Goal: Information Seeking & Learning: Compare options

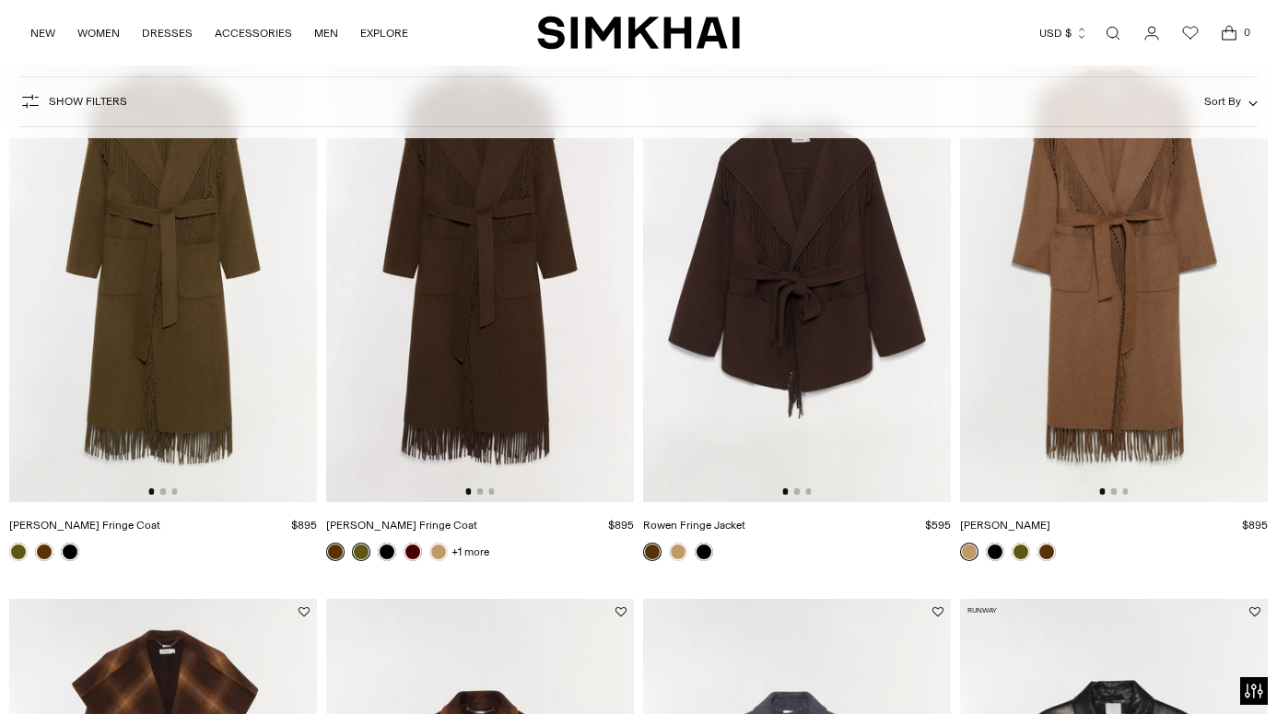
scroll to position [218, 0]
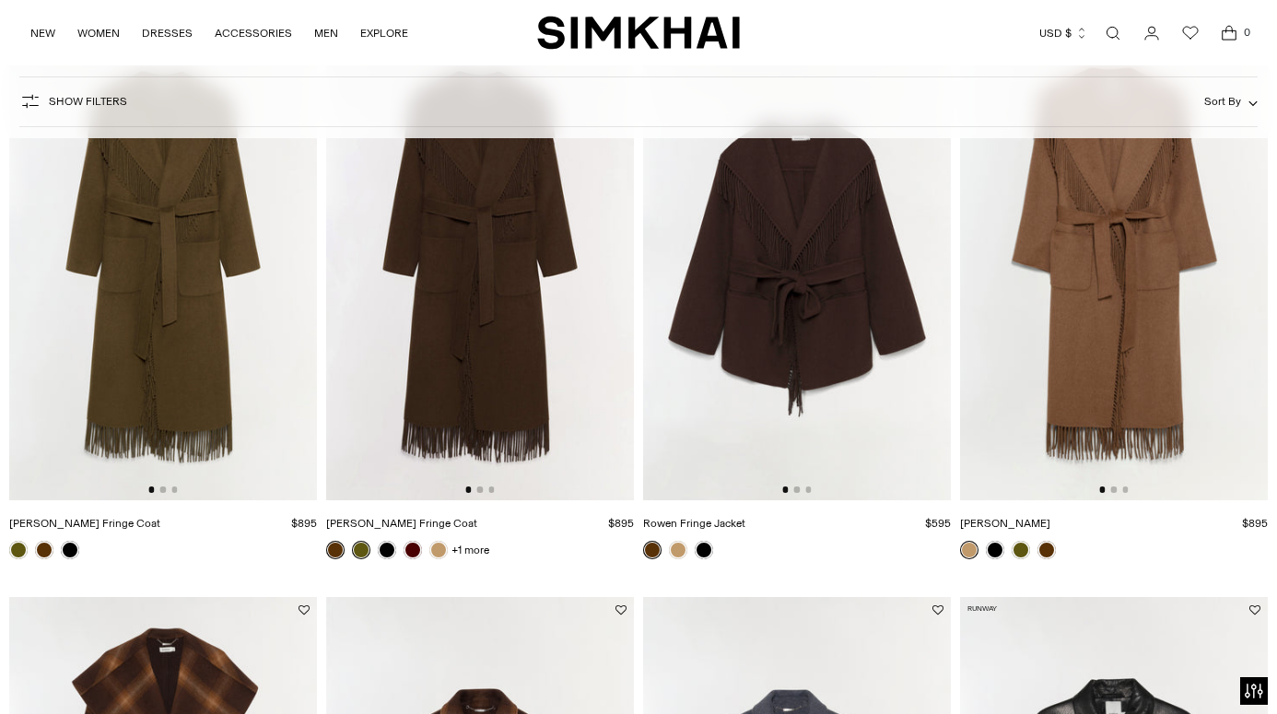
click at [877, 266] on img at bounding box center [797, 270] width 308 height 462
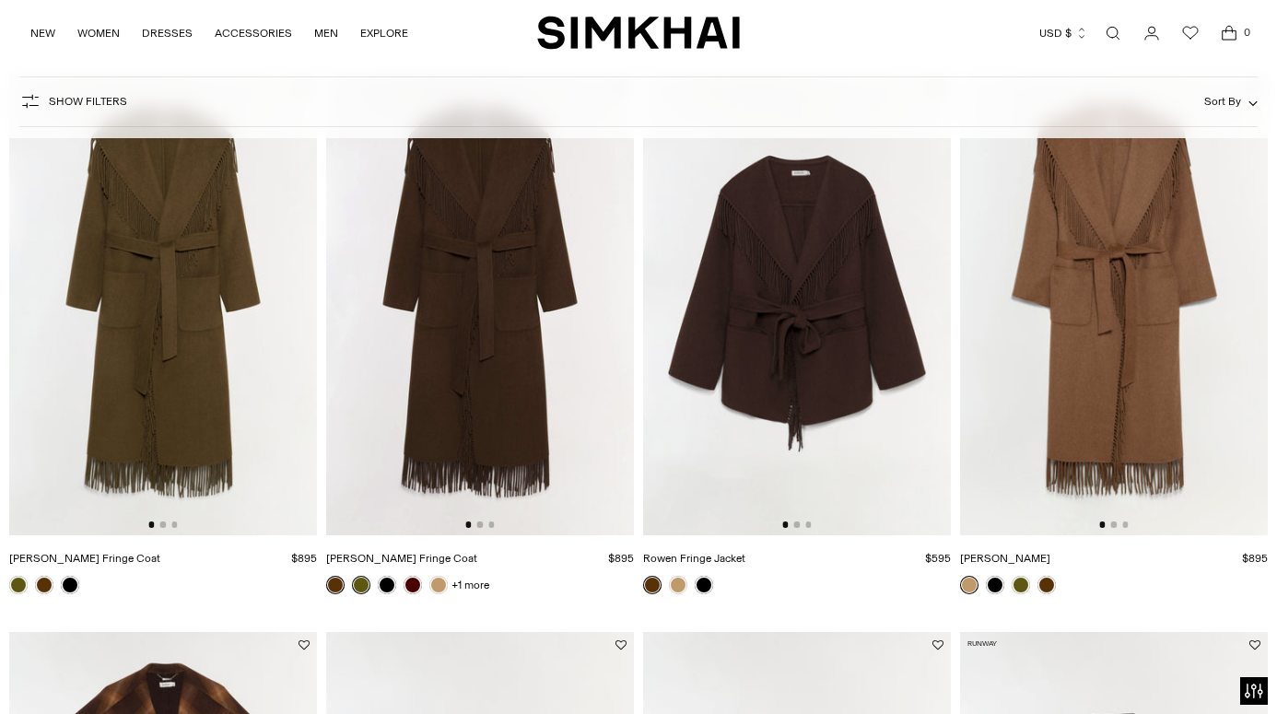
scroll to position [0, 0]
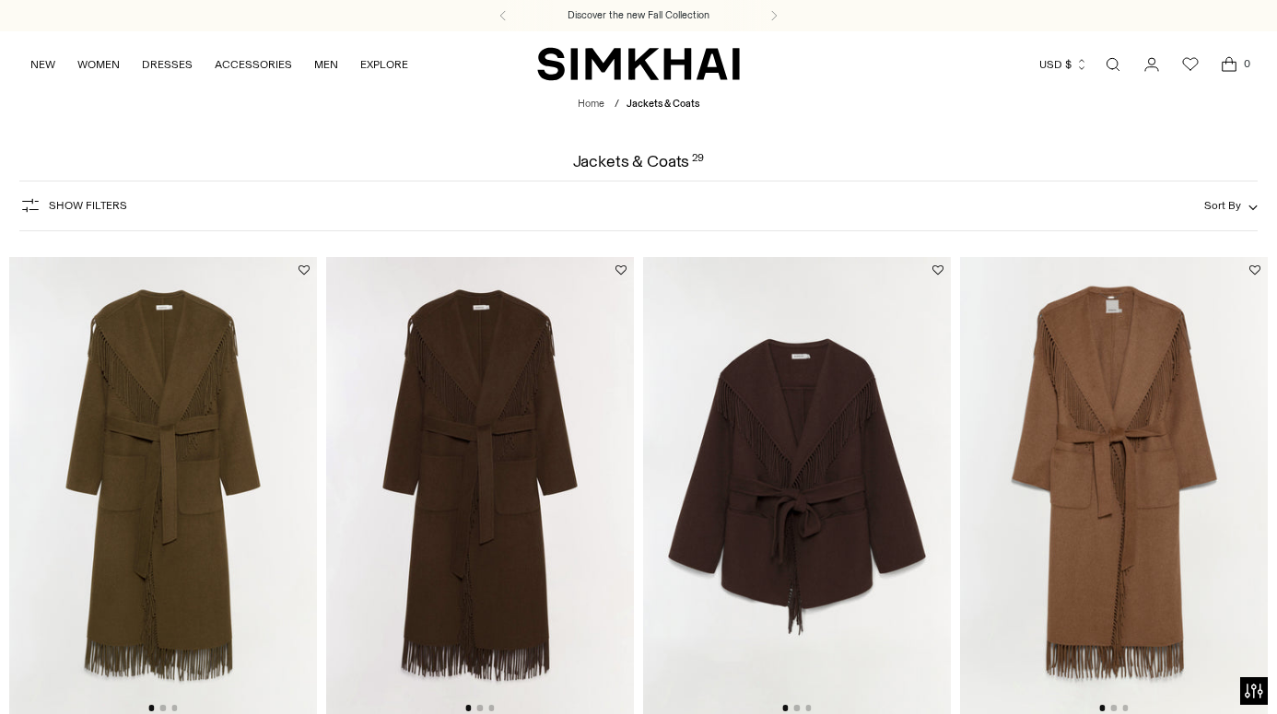
click at [162, 393] on img at bounding box center [163, 488] width 308 height 462
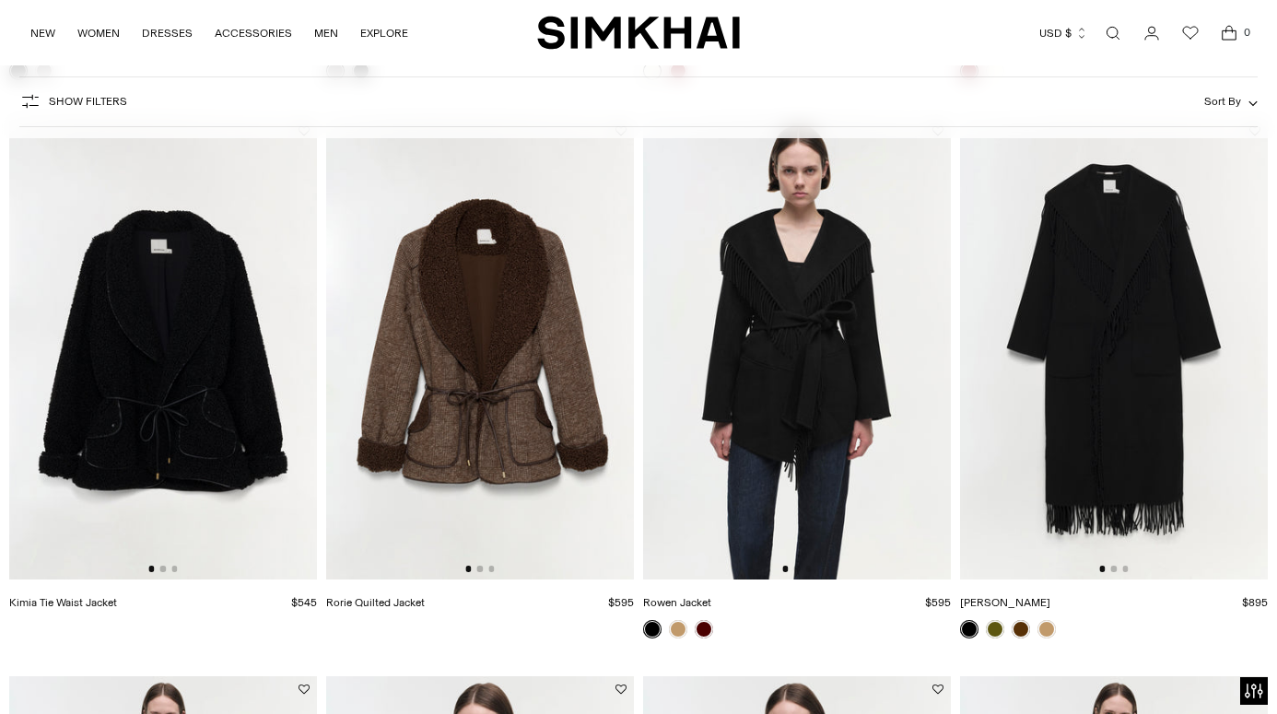
scroll to position [2336, 0]
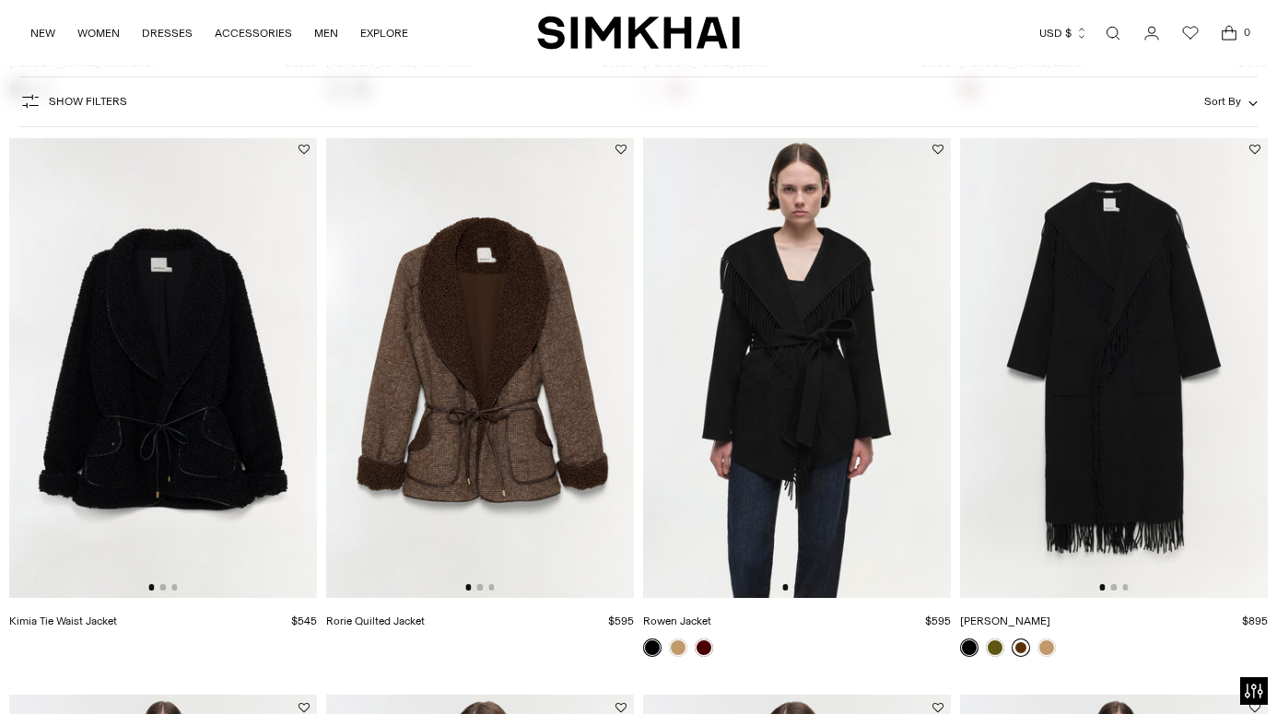
click at [1022, 646] on link at bounding box center [1021, 648] width 18 height 18
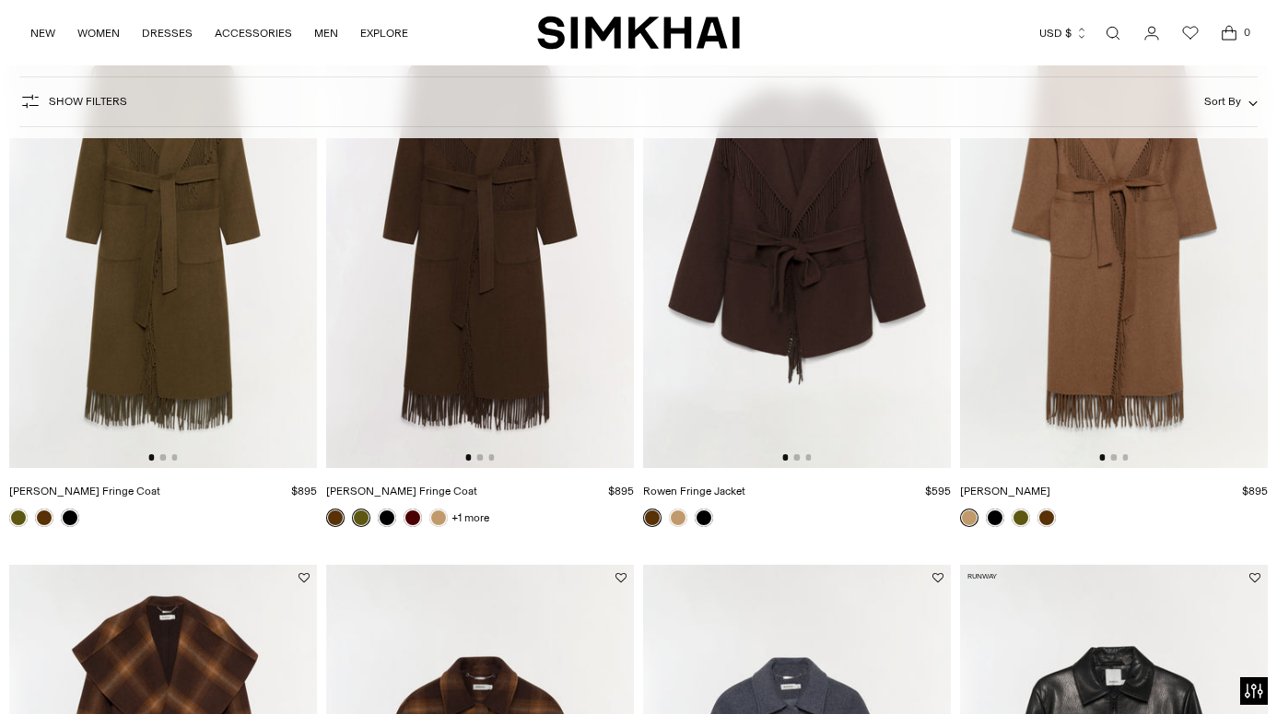
scroll to position [0, 0]
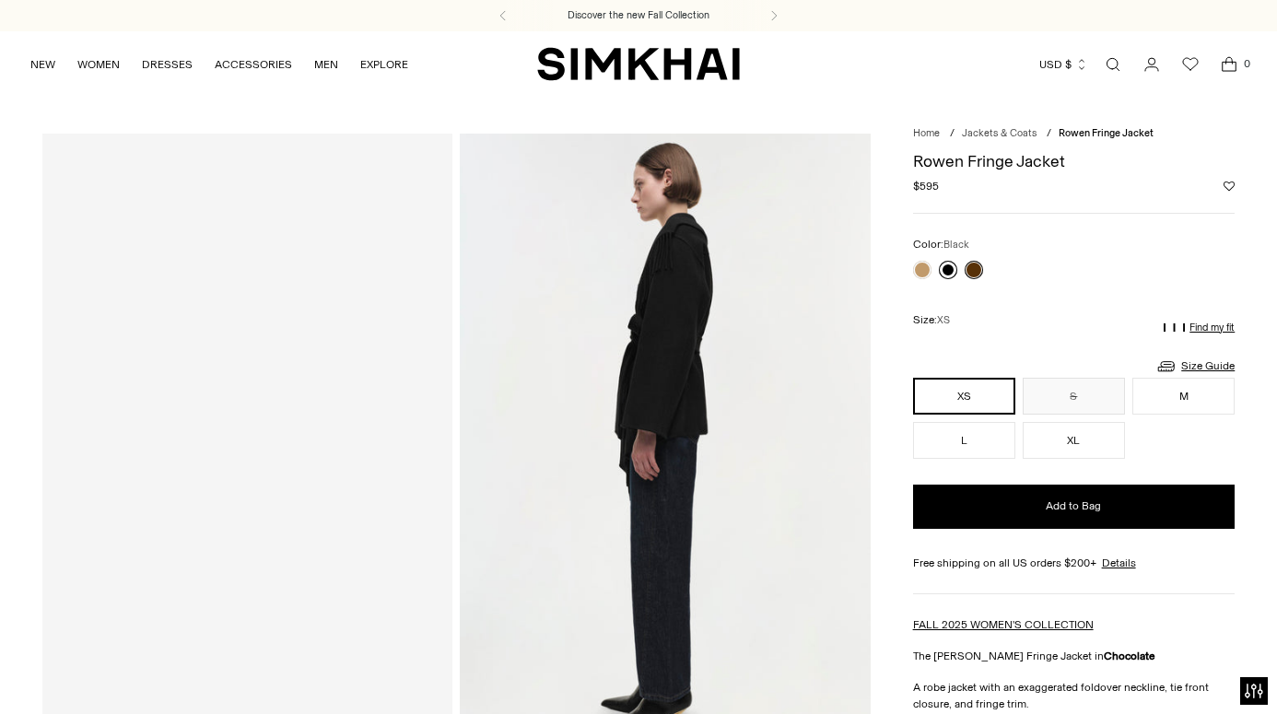
click at [947, 273] on link at bounding box center [948, 270] width 18 height 18
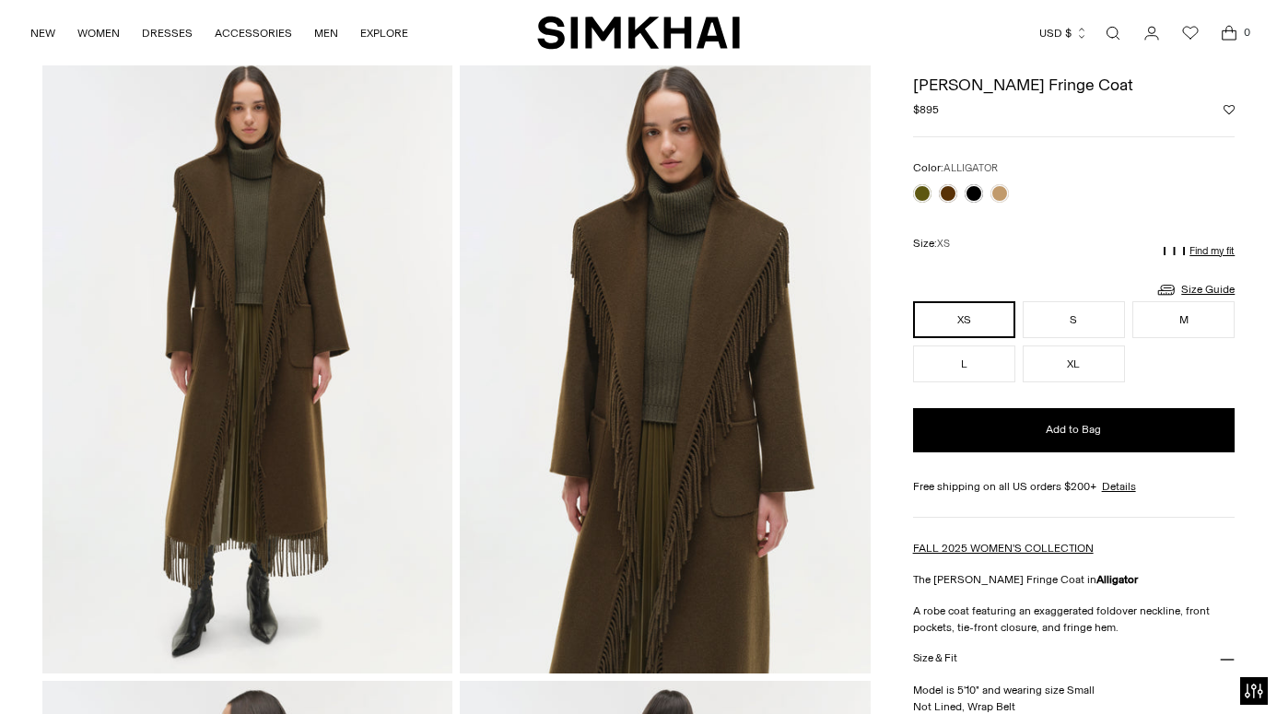
scroll to position [68, 0]
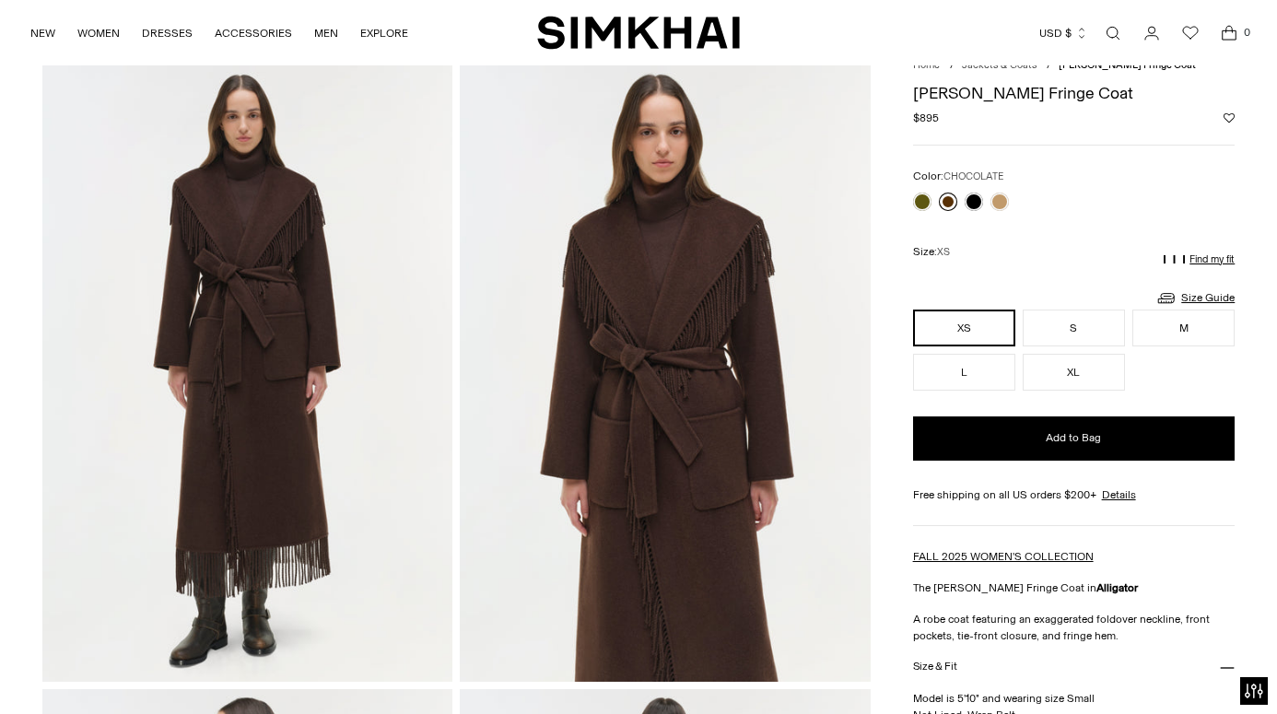
click at [948, 197] on link at bounding box center [948, 202] width 18 height 18
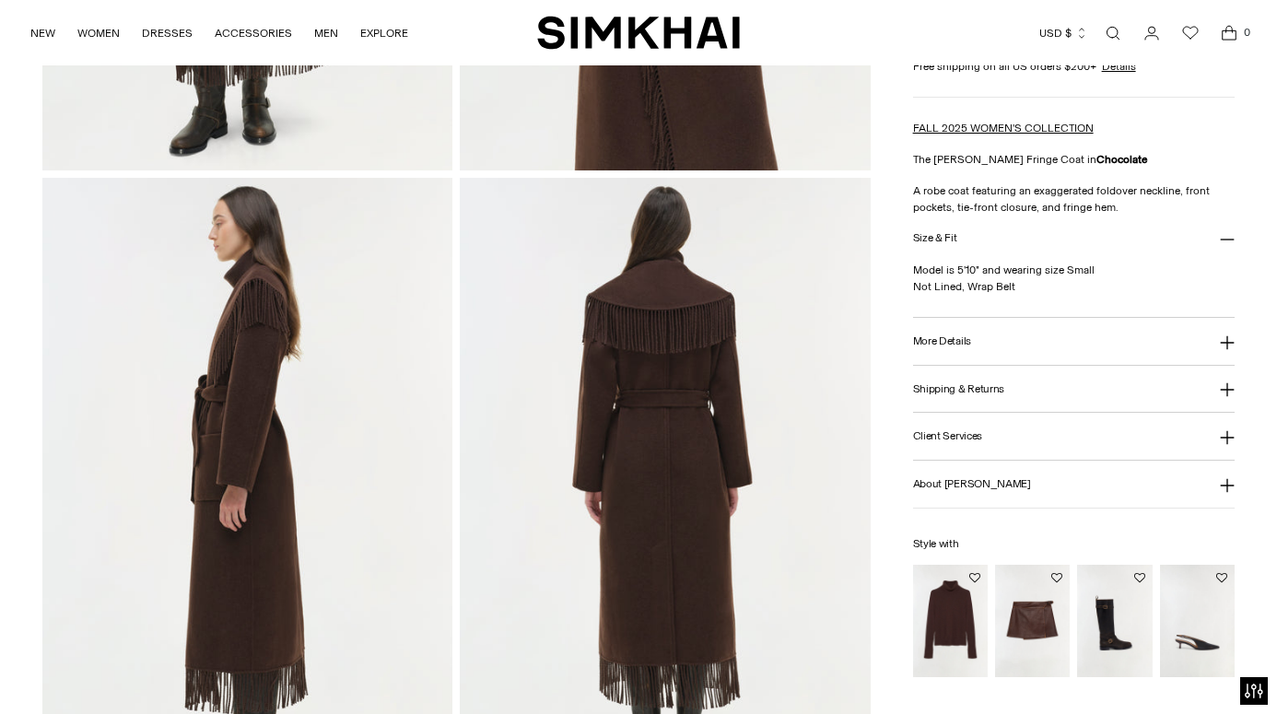
scroll to position [783, 0]
